Goal: Check status: Check status

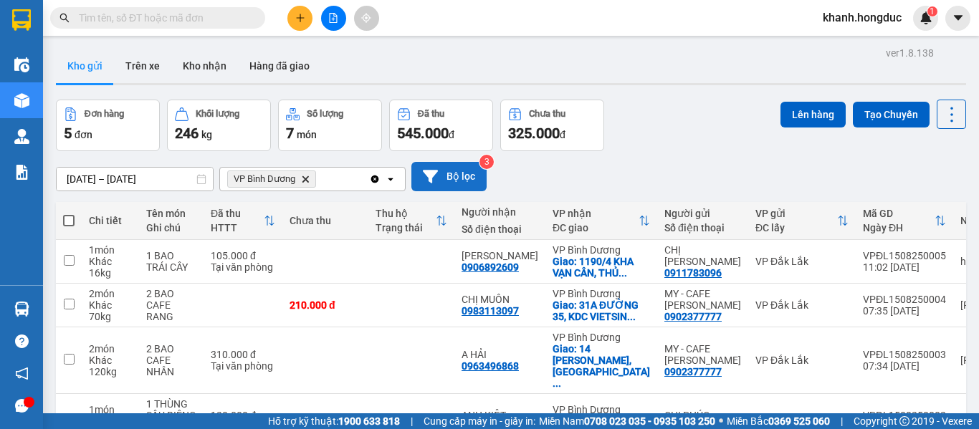
click at [450, 171] on button "Bộ lọc" at bounding box center [449, 176] width 75 height 29
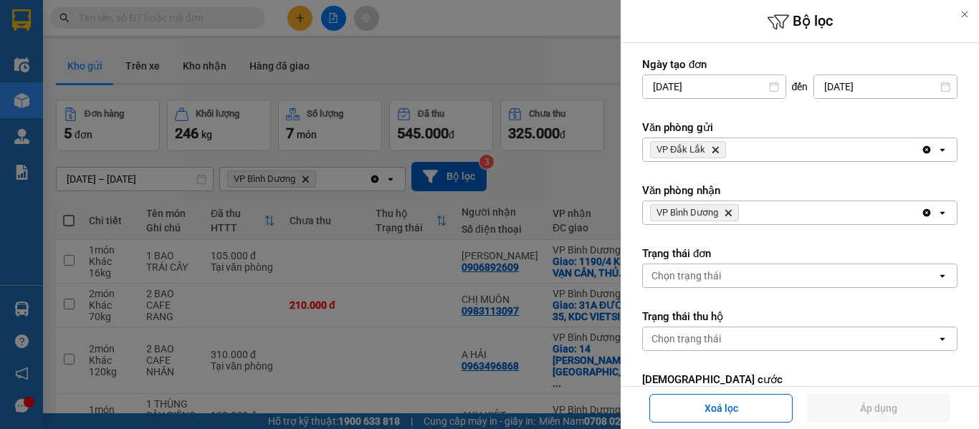
click at [728, 214] on icon "VP Bình Dương, close by backspace" at bounding box center [729, 213] width 6 height 6
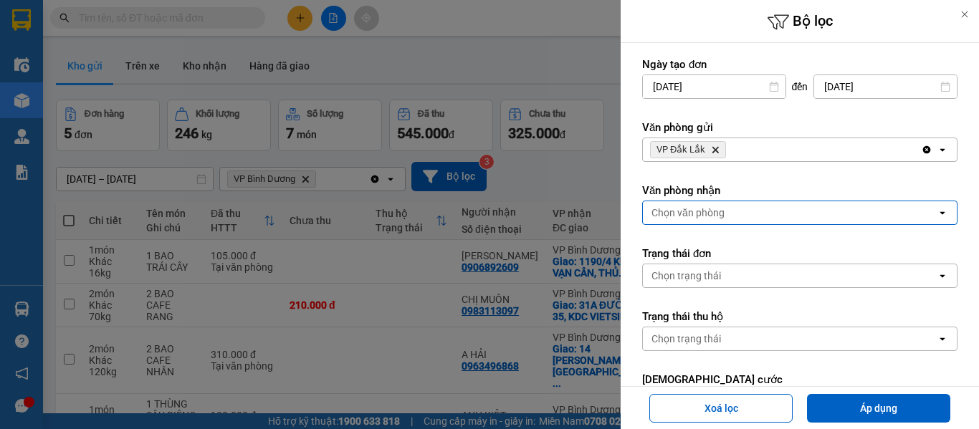
click at [728, 214] on div "Chọn văn phòng" at bounding box center [790, 212] width 294 height 23
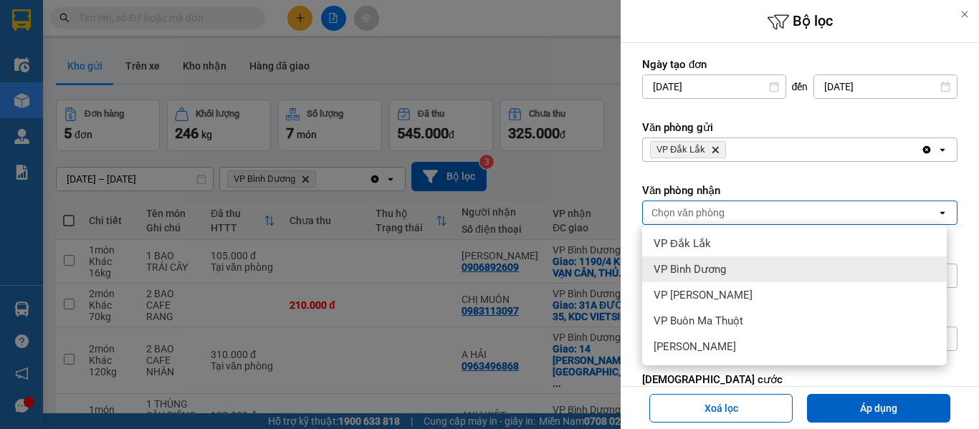
click at [731, 276] on div "VP Bình Dương" at bounding box center [794, 270] width 305 height 26
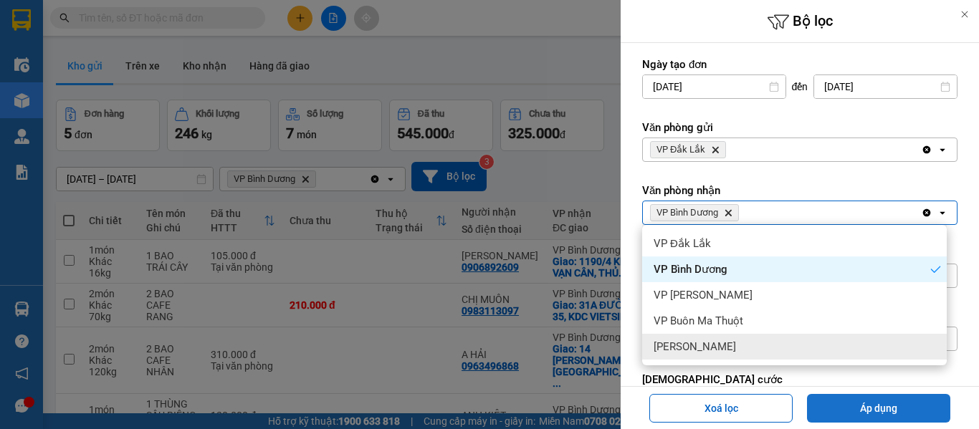
click at [868, 416] on button "Áp dụng" at bounding box center [878, 408] width 143 height 29
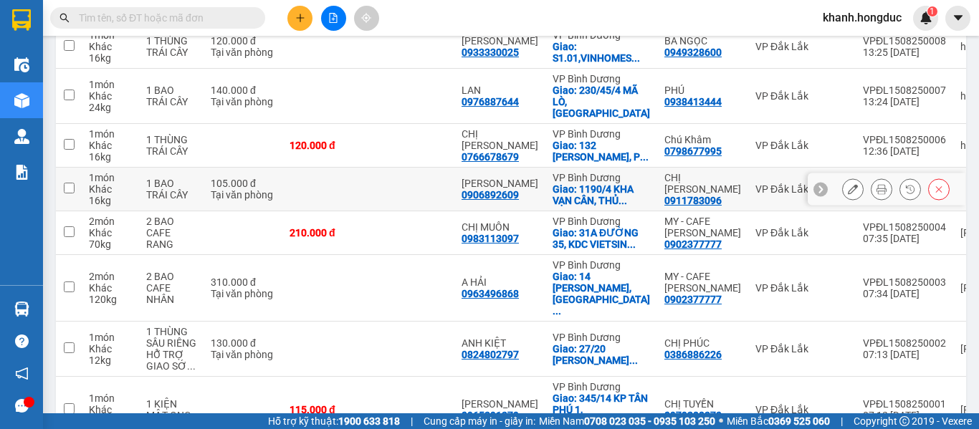
scroll to position [252, 0]
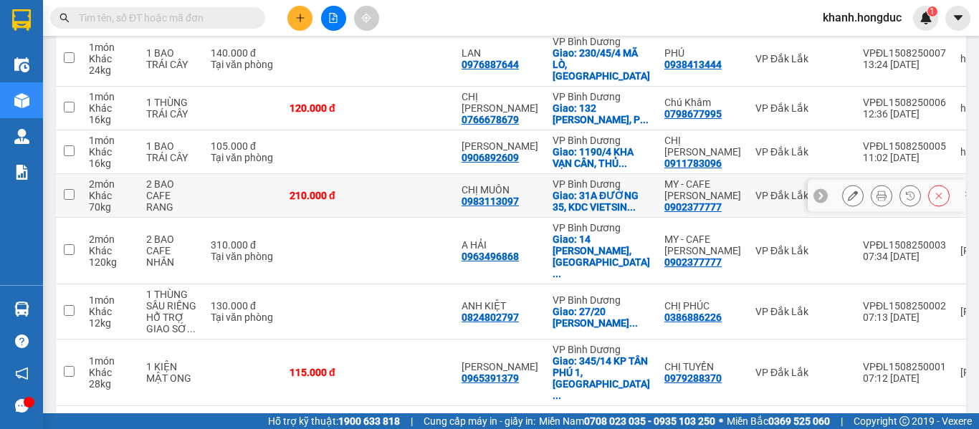
drag, startPoint x: 191, startPoint y: 200, endPoint x: 204, endPoint y: 205, distance: 13.8
click at [191, 200] on div "2 BAO CAFE RANG" at bounding box center [171, 196] width 50 height 34
checkbox input "true"
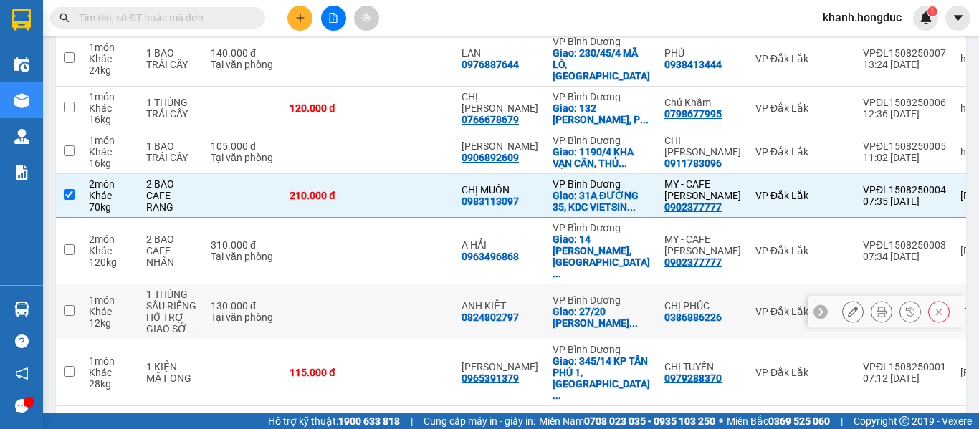
click at [559, 306] on div "Giao: 27/20 [PERSON_NAME] ..." at bounding box center [602, 317] width 98 height 23
checkbox input "true"
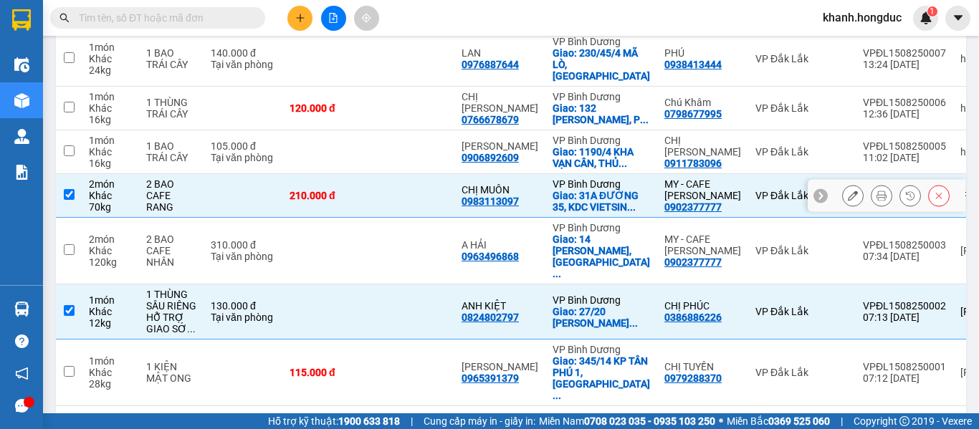
click at [76, 180] on td at bounding box center [69, 196] width 26 height 44
checkbox input "false"
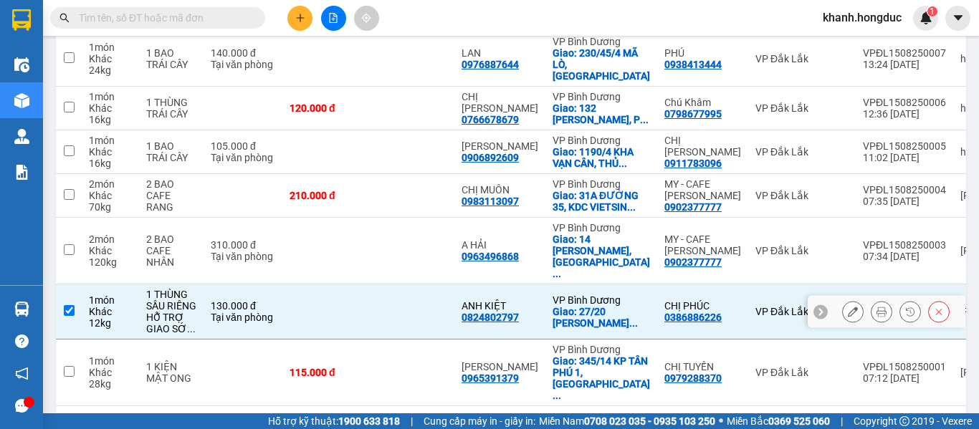
click at [72, 305] on input "checkbox" at bounding box center [69, 310] width 11 height 11
checkbox input "false"
